Goal: Task Accomplishment & Management: Complete application form

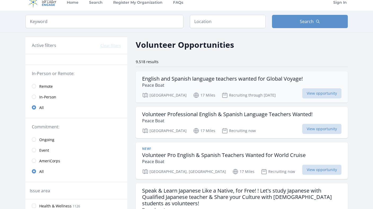
scroll to position [8, 0]
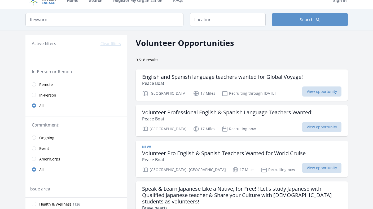
click at [50, 84] on span "Remote" at bounding box center [46, 84] width 14 height 5
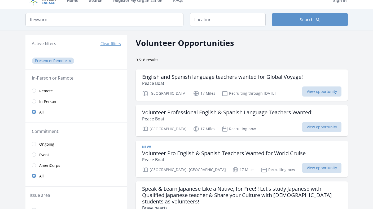
click at [48, 89] on span "Remote" at bounding box center [46, 90] width 14 height 5
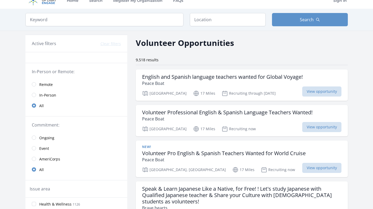
click at [34, 87] on link "Remote" at bounding box center [76, 84] width 102 height 11
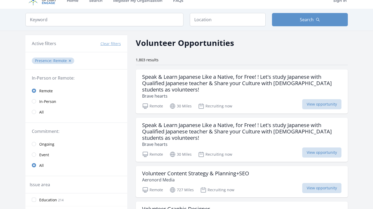
click at [34, 92] on input "radio" at bounding box center [34, 90] width 4 height 4
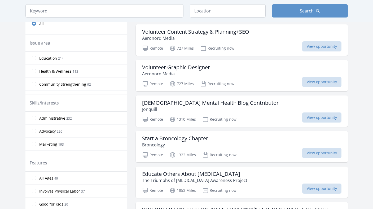
scroll to position [150, 0]
click at [170, 109] on p "Jonquill" at bounding box center [210, 108] width 136 height 6
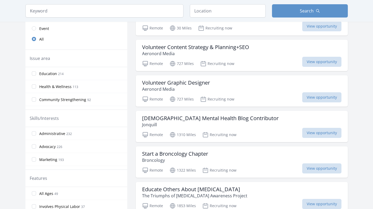
scroll to position [0, 0]
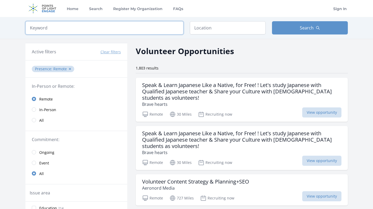
click at [112, 30] on input "search" at bounding box center [104, 27] width 158 height 13
type input "proofread"
click button "submit" at bounding box center [0, 0] width 0 height 0
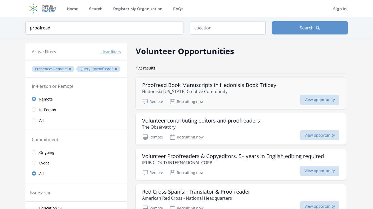
click at [212, 91] on p "Hedonisia [US_STATE] Creative Community" at bounding box center [209, 91] width 134 height 6
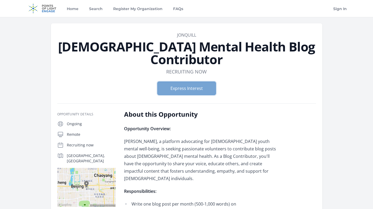
click at [188, 82] on button "Express Interest" at bounding box center [186, 88] width 58 height 13
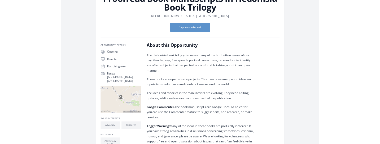
scroll to position [47, 0]
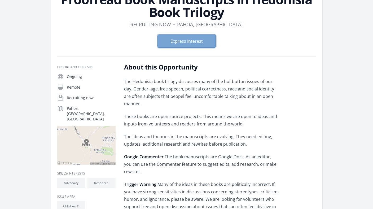
click at [199, 36] on button "Express Interest" at bounding box center [186, 40] width 58 height 13
